Goal: Transaction & Acquisition: Subscribe to service/newsletter

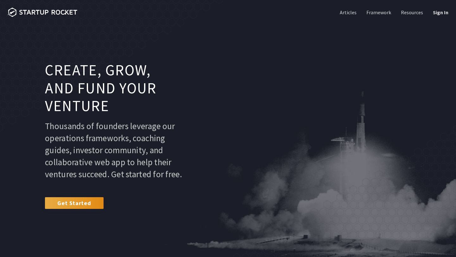
click at [70, 209] on link "Get Started" at bounding box center [74, 202] width 59 height 11
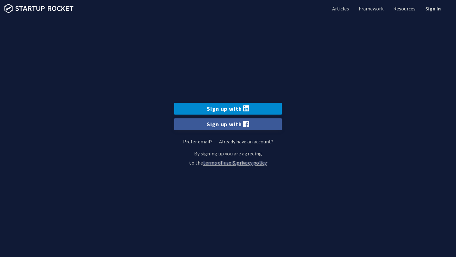
click at [231, 109] on link "Sign up with" at bounding box center [228, 109] width 108 height 12
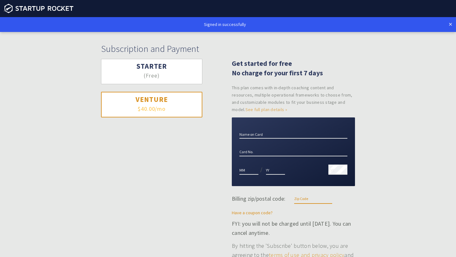
click at [161, 70] on h3 "Starter" at bounding box center [151, 66] width 77 height 9
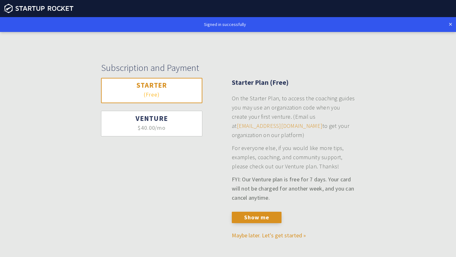
click at [412, 104] on div "Subscription and Payment Starter (Free) Venture $40.00/mo (~£30/mo) Starter Pla…" at bounding box center [228, 152] width 456 height 241
click at [417, 52] on div "Subscription and Payment Starter (Free) Venture $40.00/mo (~£30/mo) Starter Pla…" at bounding box center [228, 152] width 456 height 241
click at [251, 213] on button "Show me" at bounding box center [257, 217] width 50 height 11
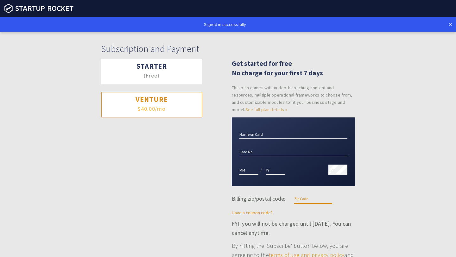
scroll to position [70, 0]
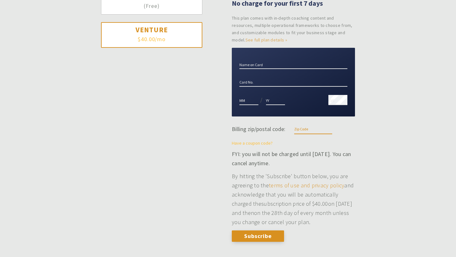
click at [243, 142] on link "Have a coupon code?" at bounding box center [252, 143] width 41 height 6
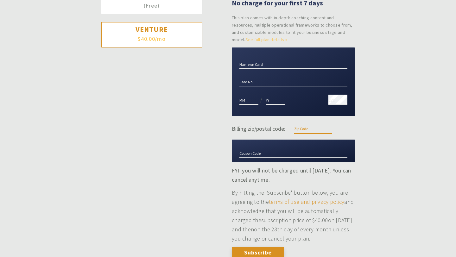
click at [267, 37] on link "See full plan details »" at bounding box center [266, 40] width 42 height 6
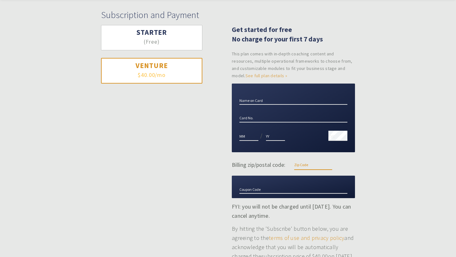
click at [179, 44] on button "Starter (Free)" at bounding box center [151, 38] width 101 height 26
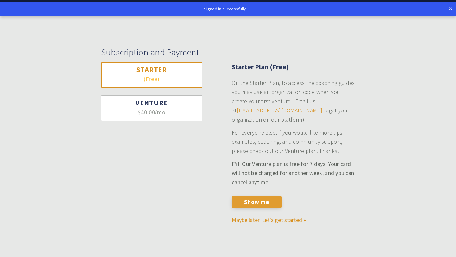
click at [254, 200] on button "Show me" at bounding box center [257, 201] width 50 height 11
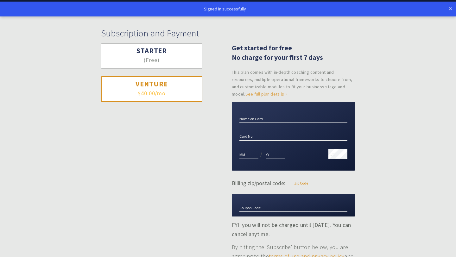
click at [160, 65] on button "Starter (Free)" at bounding box center [151, 56] width 101 height 26
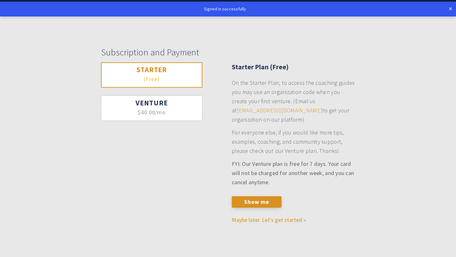
click at [250, 56] on h1 "Subscription and Payment" at bounding box center [228, 52] width 254 height 11
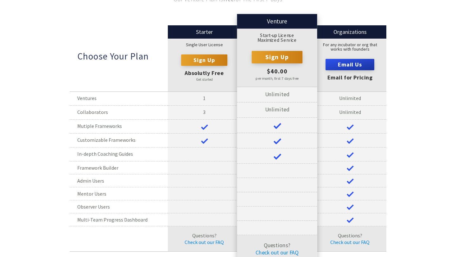
scroll to position [2091, 0]
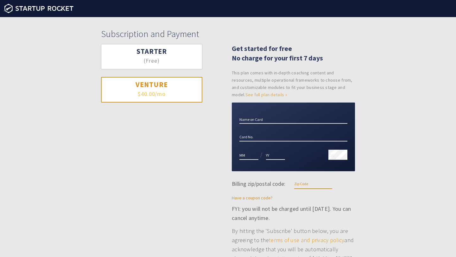
click at [235, 78] on small "This plan comes with in-depth coaching content and resources, multiple operatio…" at bounding box center [293, 83] width 123 height 29
click at [254, 120] on input "Name on Card" at bounding box center [293, 119] width 108 height 10
click at [169, 47] on button "Starter (Free)" at bounding box center [151, 57] width 101 height 26
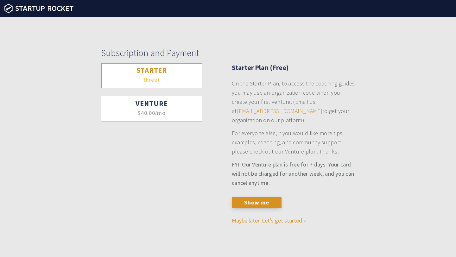
click at [169, 99] on h3 "Venture" at bounding box center [151, 103] width 77 height 9
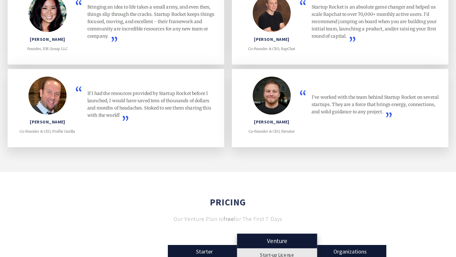
scroll to position [1829, 0]
